Goal: Communication & Community: Connect with others

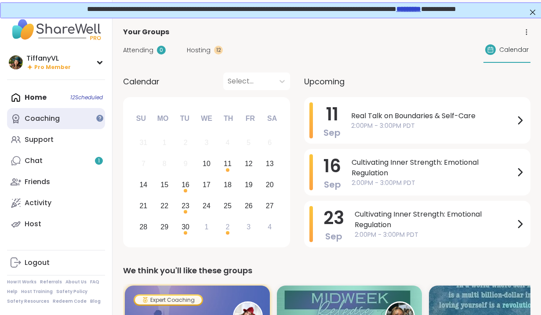
click at [51, 119] on div "Coaching" at bounding box center [42, 119] width 35 height 10
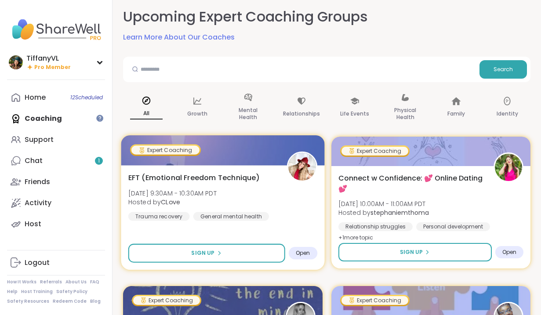
scroll to position [21, 0]
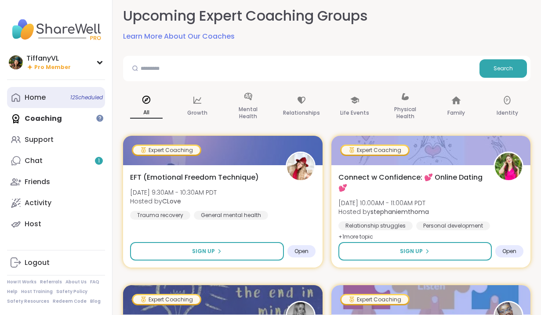
click at [53, 97] on link "Home 12 Scheduled" at bounding box center [56, 97] width 98 height 21
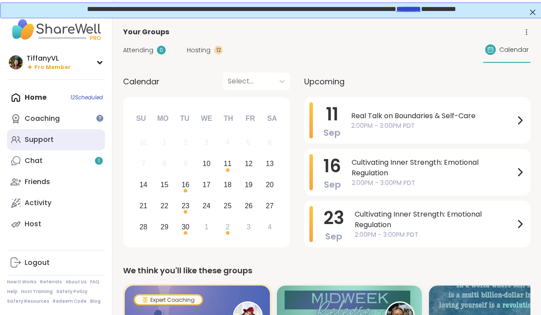
click at [51, 142] on div "Support" at bounding box center [39, 140] width 29 height 10
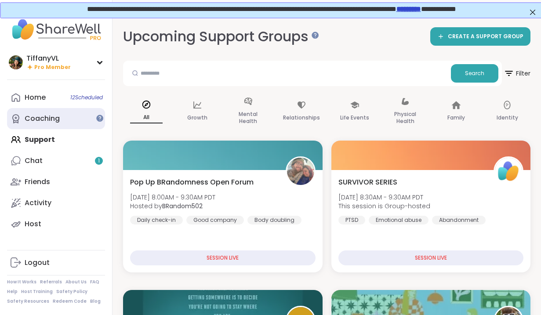
click at [44, 123] on div "Coaching" at bounding box center [42, 119] width 35 height 10
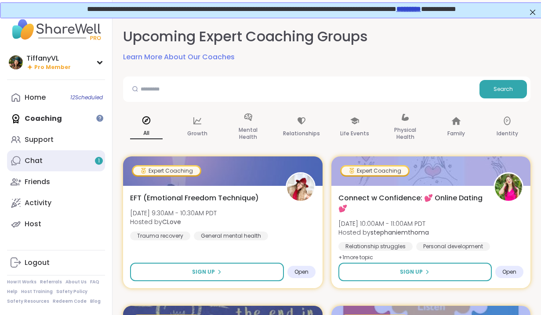
click at [43, 167] on link "Chat 1" at bounding box center [56, 160] width 98 height 21
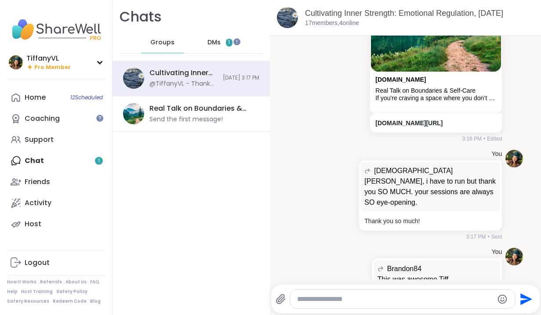
scroll to position [3539, 0]
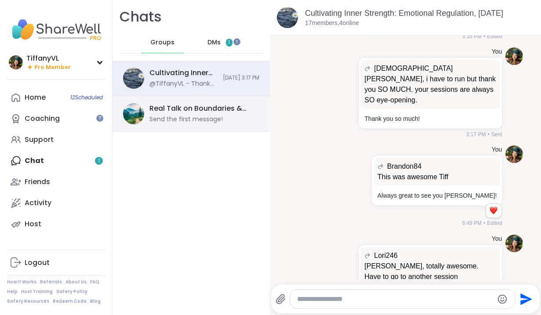
click at [219, 115] on div "Send the first message!" at bounding box center [185, 119] width 73 height 9
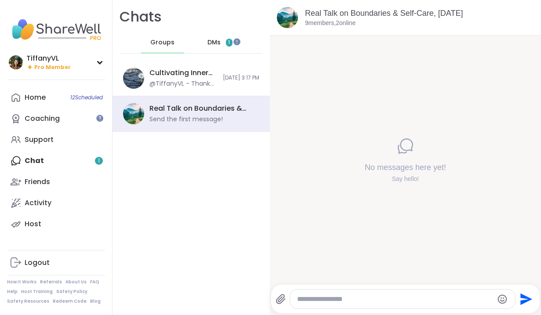
click at [218, 41] on span "DMs" at bounding box center [213, 42] width 13 height 9
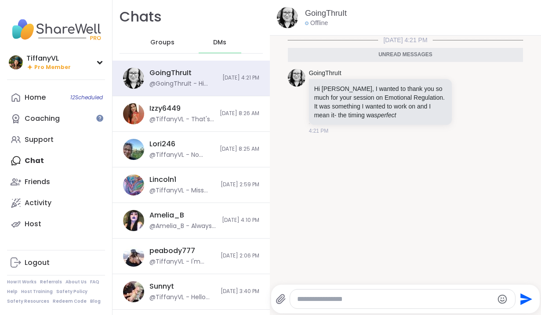
click at [321, 300] on textarea "Type your message" at bounding box center [395, 299] width 196 height 9
type textarea "*"
click at [159, 41] on span "Groups" at bounding box center [162, 42] width 24 height 9
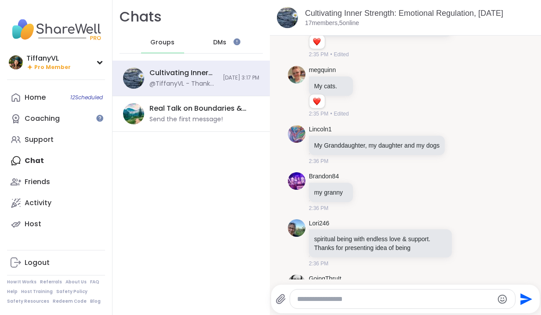
scroll to position [1814, 0]
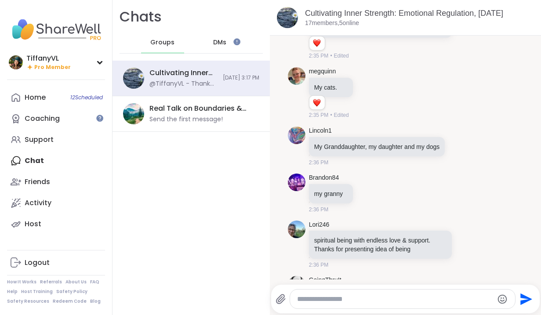
click at [220, 41] on span "DMs" at bounding box center [219, 42] width 13 height 9
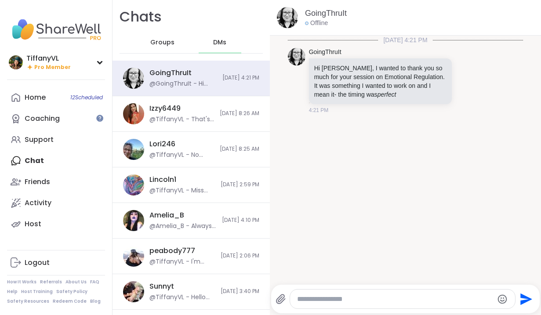
scroll to position [2, 0]
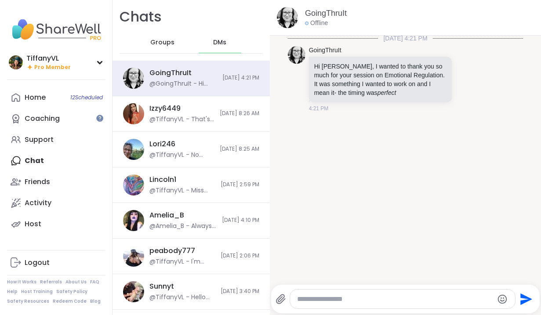
click at [332, 294] on div at bounding box center [402, 298] width 225 height 19
click at [325, 303] on textarea "Type your message" at bounding box center [395, 299] width 196 height 9
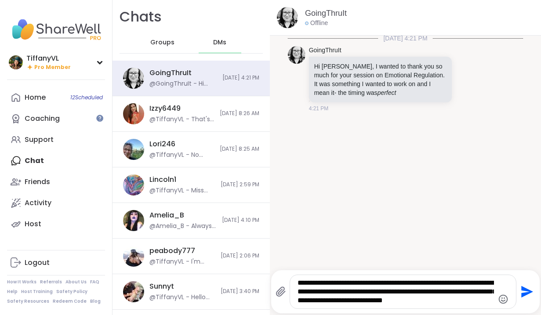
scroll to position [0, 0]
click at [425, 293] on textarea "**********" at bounding box center [395, 291] width 196 height 26
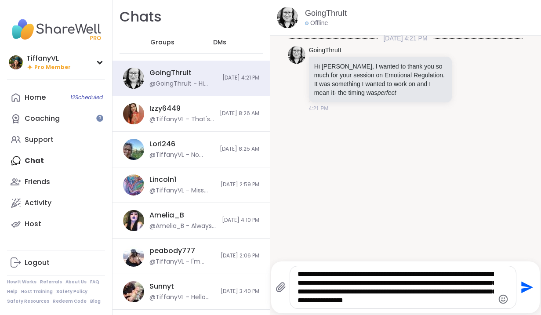
click at [480, 301] on textarea "**********" at bounding box center [395, 287] width 196 height 35
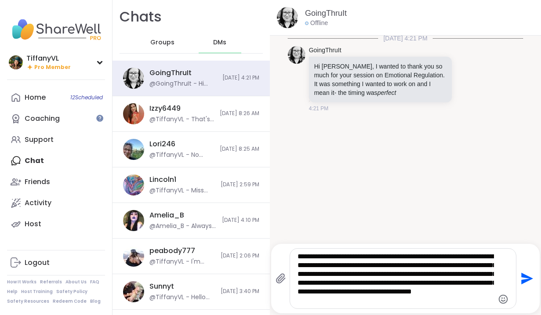
type textarea "**********"
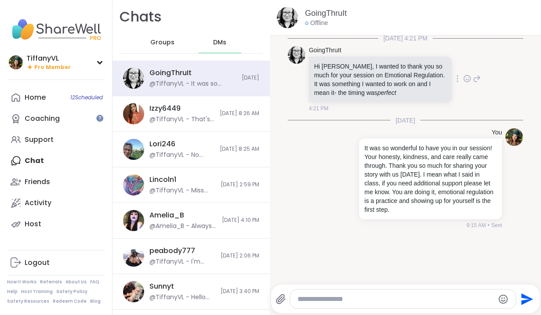
click at [468, 78] on icon at bounding box center [467, 78] width 8 height 9
click at [399, 63] on div "Select Reaction: Heart" at bounding box center [397, 65] width 8 height 8
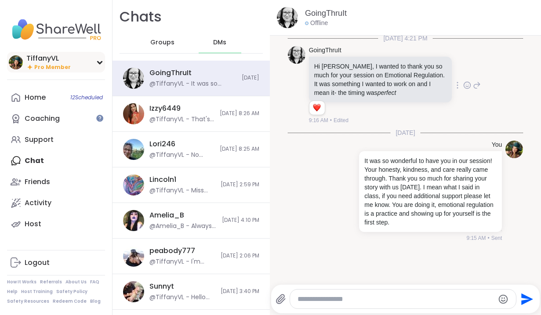
click at [64, 66] on span "Pro Member" at bounding box center [52, 67] width 36 height 7
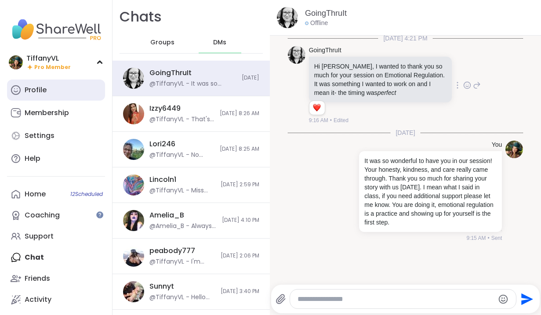
click at [56, 93] on link "Profile" at bounding box center [56, 89] width 98 height 21
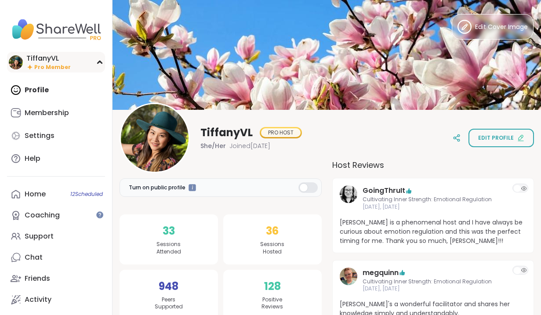
click at [74, 64] on div "TiffanyVL Pro Member" at bounding box center [56, 62] width 98 height 21
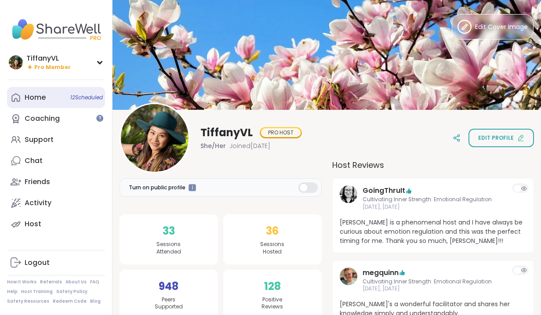
click at [83, 98] on span "12 Scheduled" at bounding box center [86, 97] width 32 height 7
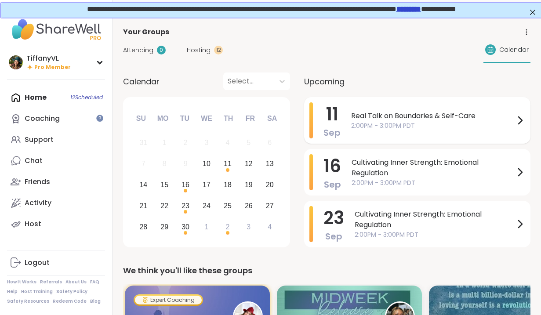
click at [409, 126] on span "2:00PM - 3:00PM PDT" at bounding box center [432, 125] width 163 height 9
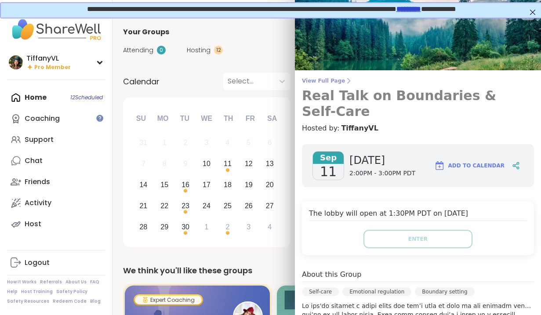
click at [392, 95] on h3 "Real Talk on Boundaries & Self-Care" at bounding box center [418, 104] width 232 height 32
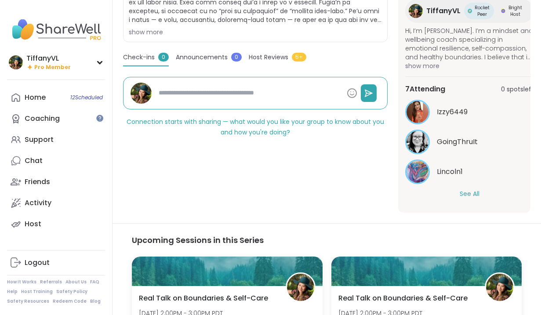
click at [469, 193] on button "See All" at bounding box center [469, 193] width 20 height 9
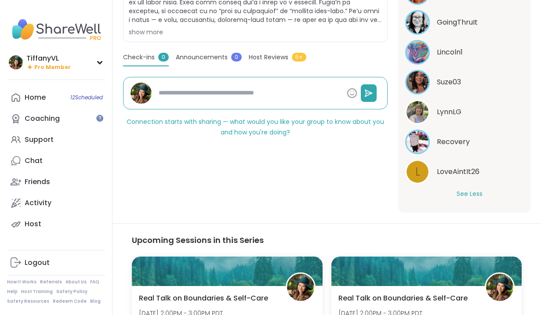
click at [423, 113] on img at bounding box center [417, 112] width 22 height 22
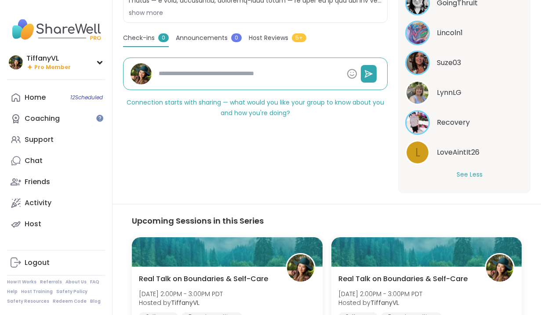
type textarea "*"
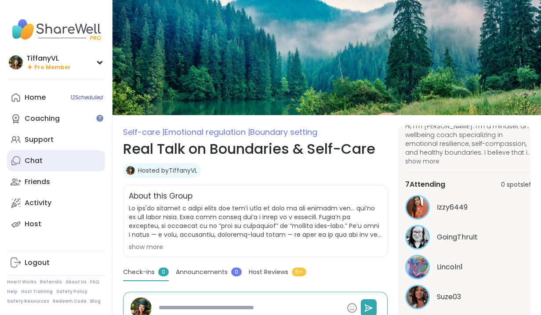
click at [58, 165] on link "Chat" at bounding box center [56, 160] width 98 height 21
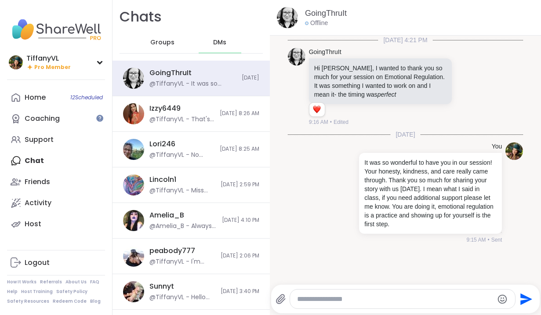
click at [168, 42] on span "Groups" at bounding box center [162, 42] width 24 height 9
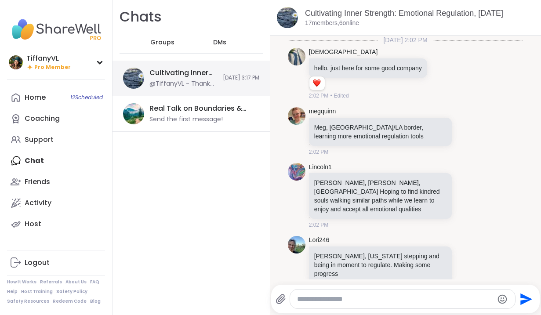
scroll to position [3539, 0]
